Goal: Find specific page/section: Find specific page/section

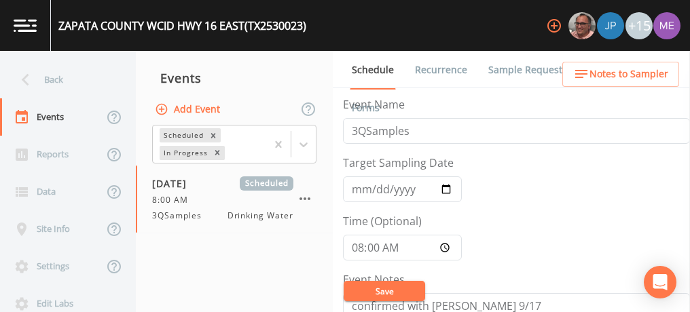
scroll to position [375, 0]
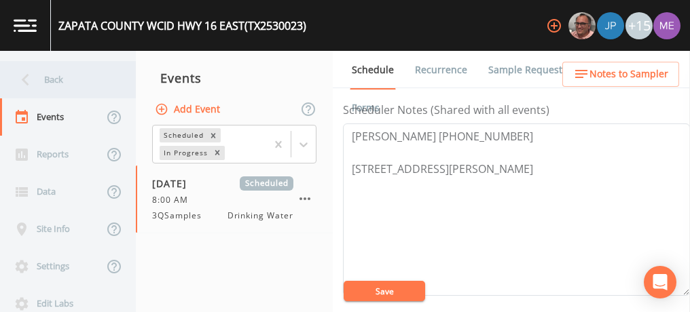
click at [46, 79] on div "Back" at bounding box center [61, 79] width 122 height 37
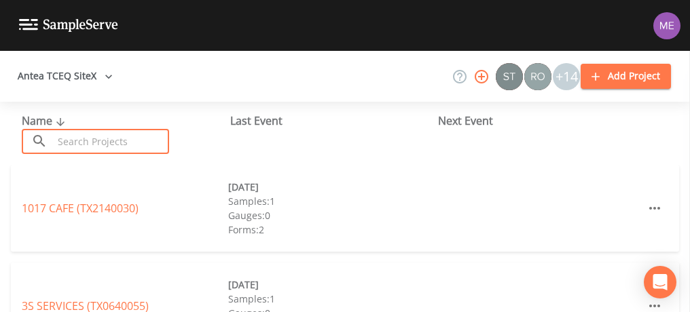
click at [81, 139] on input "text" at bounding box center [111, 141] width 116 height 25
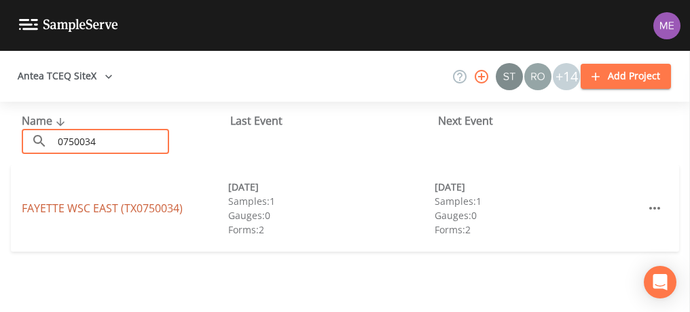
type input "0750034"
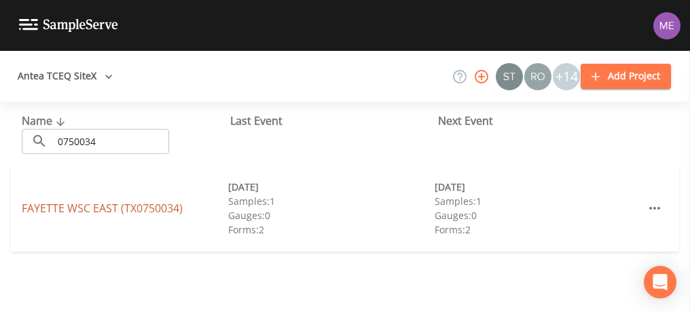
click at [117, 208] on link "[GEOGRAPHIC_DATA] (TX0750034)" at bounding box center [102, 208] width 161 height 15
